Goal: Task Accomplishment & Management: Manage account settings

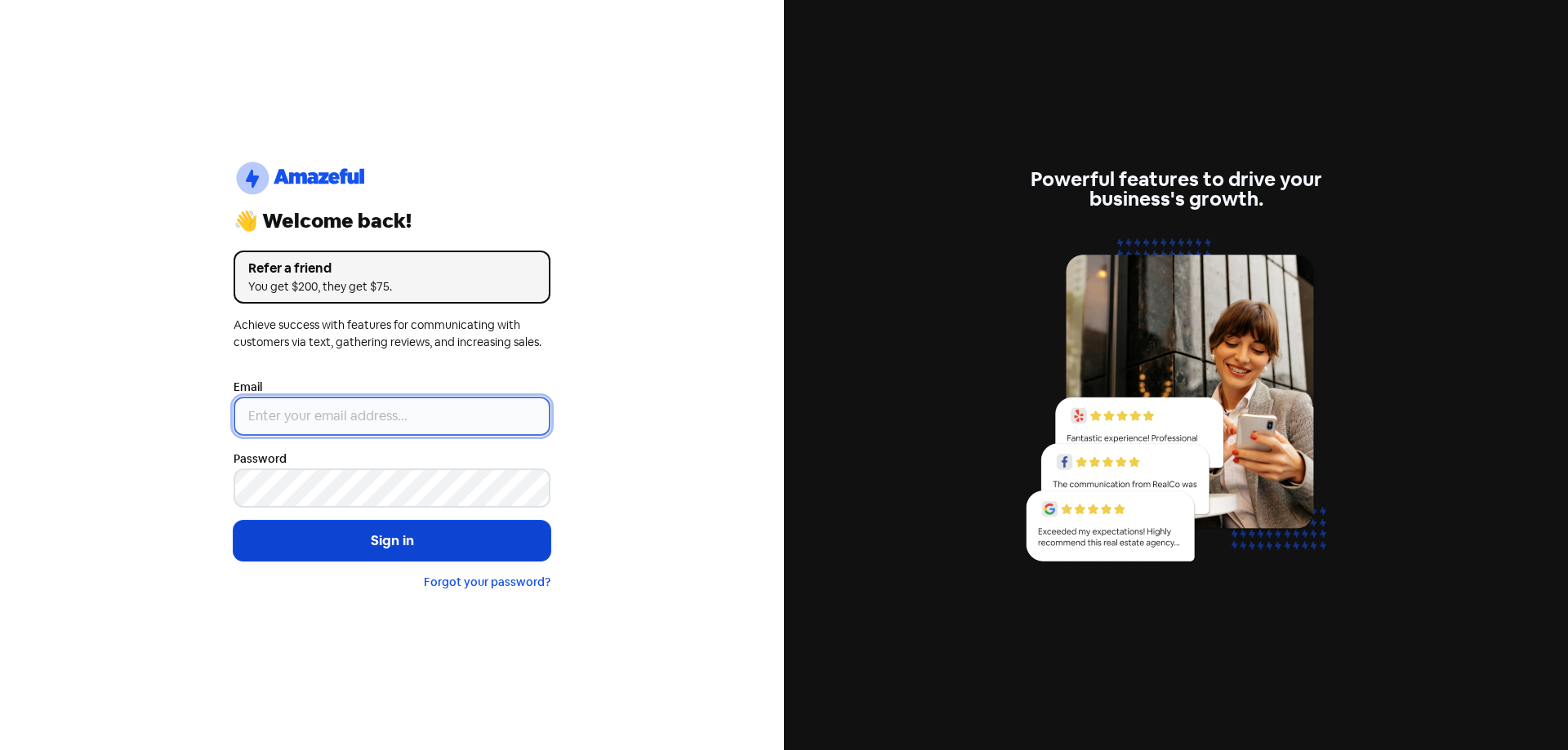
type input "[EMAIL_ADDRESS][DOMAIN_NAME]"
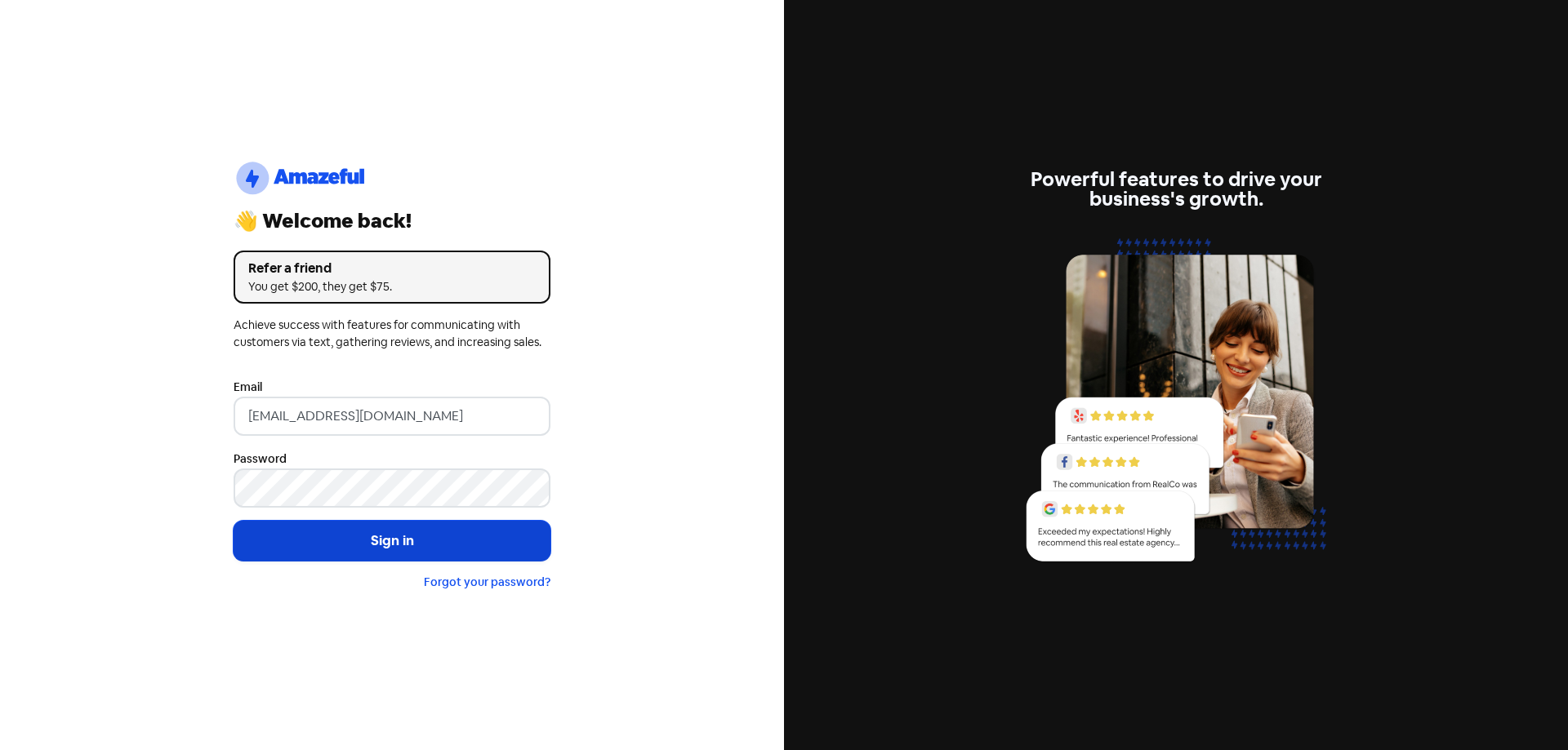
click at [373, 535] on button "Sign in" at bounding box center [392, 541] width 317 height 41
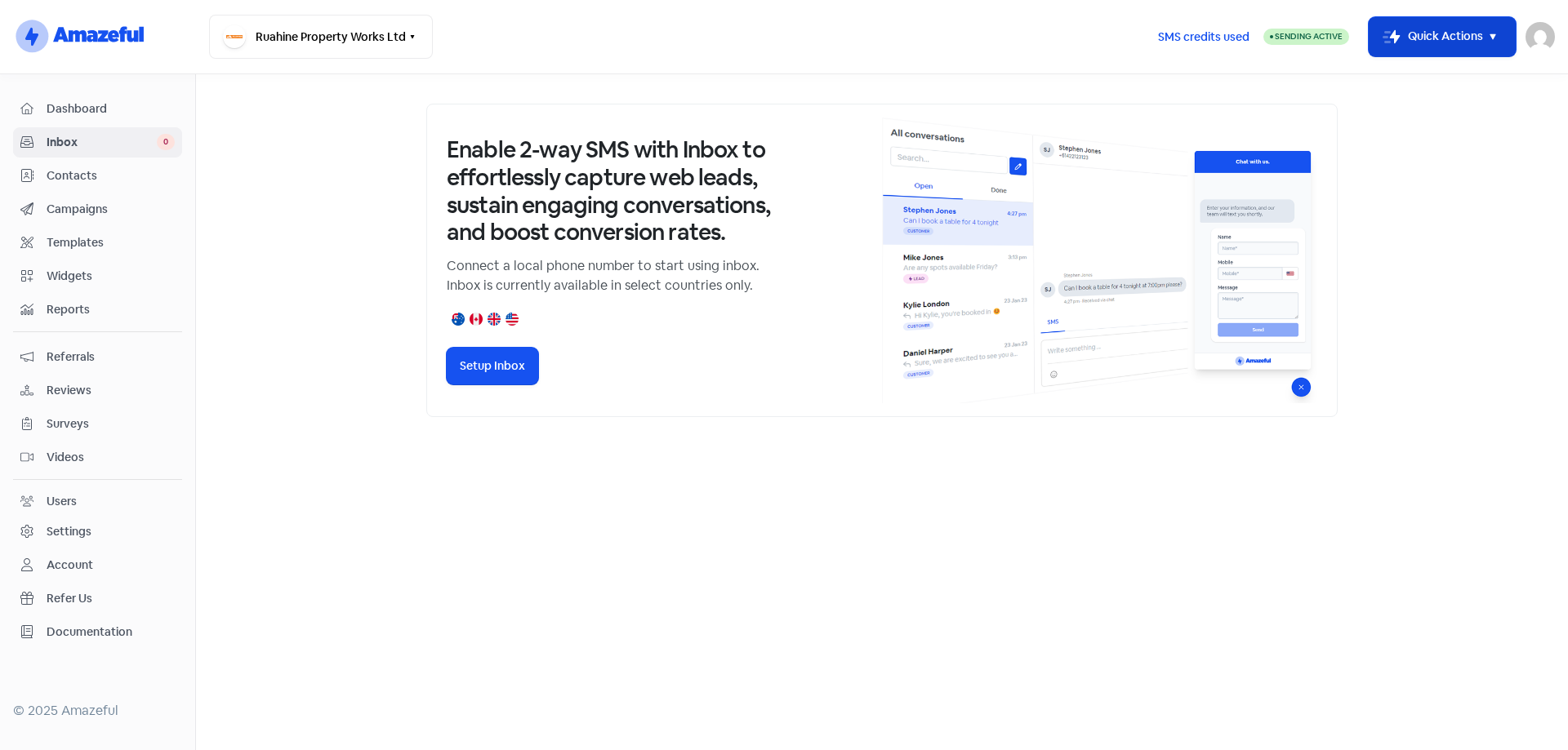
click at [1505, 33] on button "Icon For Thunder-move Quick Actions" at bounding box center [1442, 36] width 147 height 39
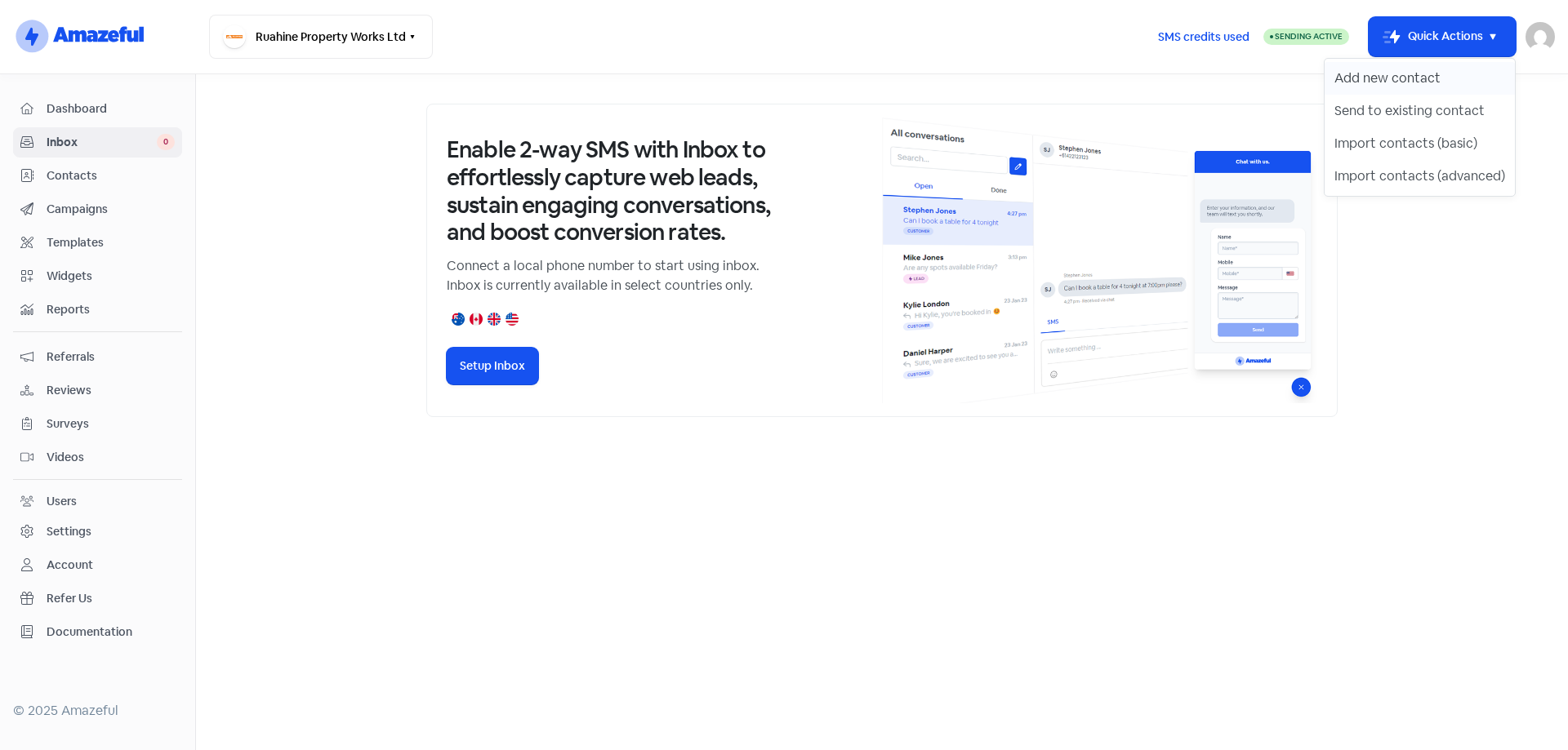
click at [1451, 85] on button "Add new contact" at bounding box center [1419, 78] width 190 height 32
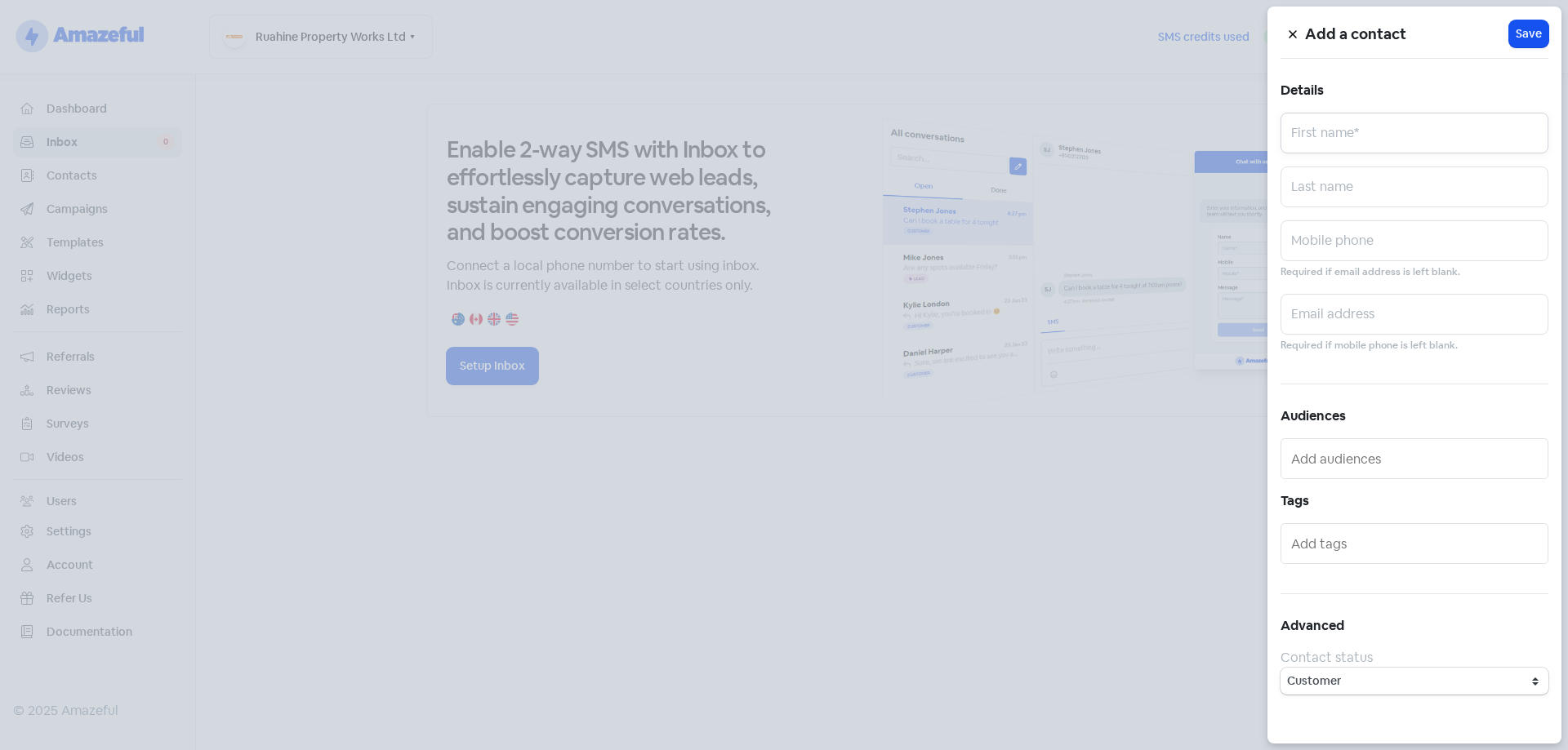
click at [1365, 138] on input "text" at bounding box center [1414, 133] width 268 height 41
type input "[PERSON_NAME]"
type input "Buick"
click at [1335, 302] on input "text" at bounding box center [1414, 314] width 268 height 41
paste input "[EMAIL_ADDRESS][DOMAIN_NAME]"
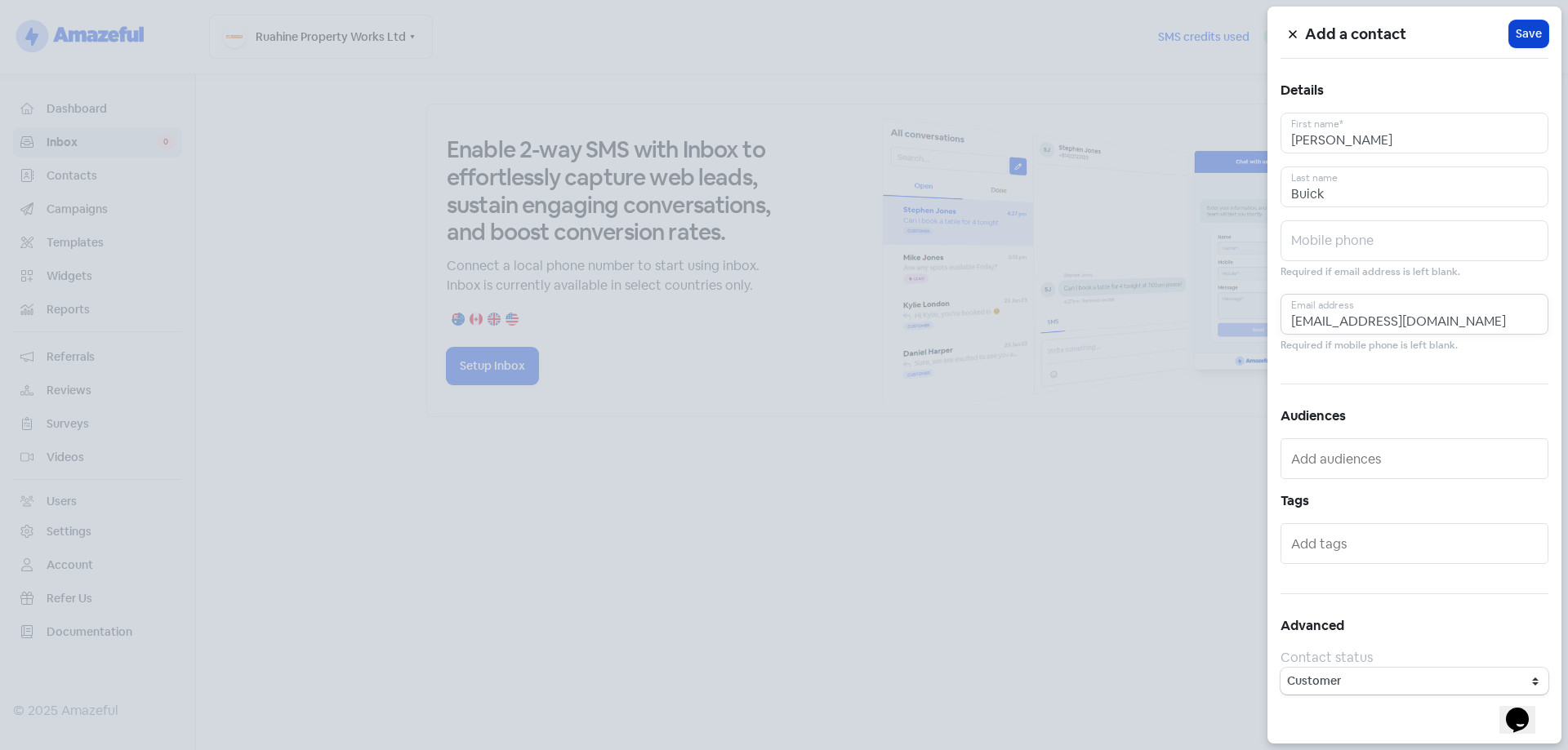
type input "[EMAIL_ADDRESS][DOMAIN_NAME]"
click at [1532, 31] on span "Save" at bounding box center [1528, 33] width 26 height 17
